Goal: Find contact information: Find contact information

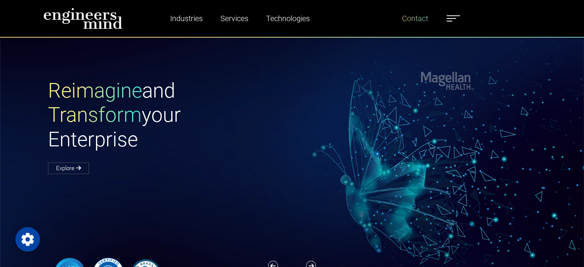
click at [421, 20] on link "Contact" at bounding box center [415, 19] width 32 height 18
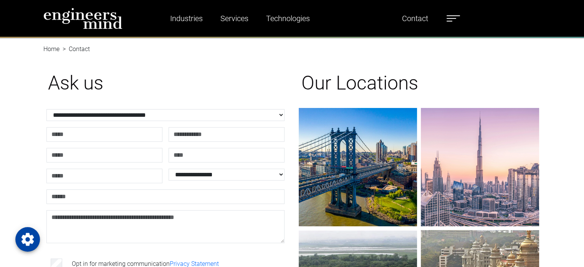
scroll to position [40, 0]
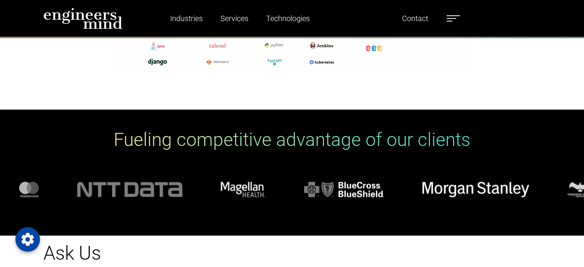
scroll to position [652, 0]
